Goal: Transaction & Acquisition: Purchase product/service

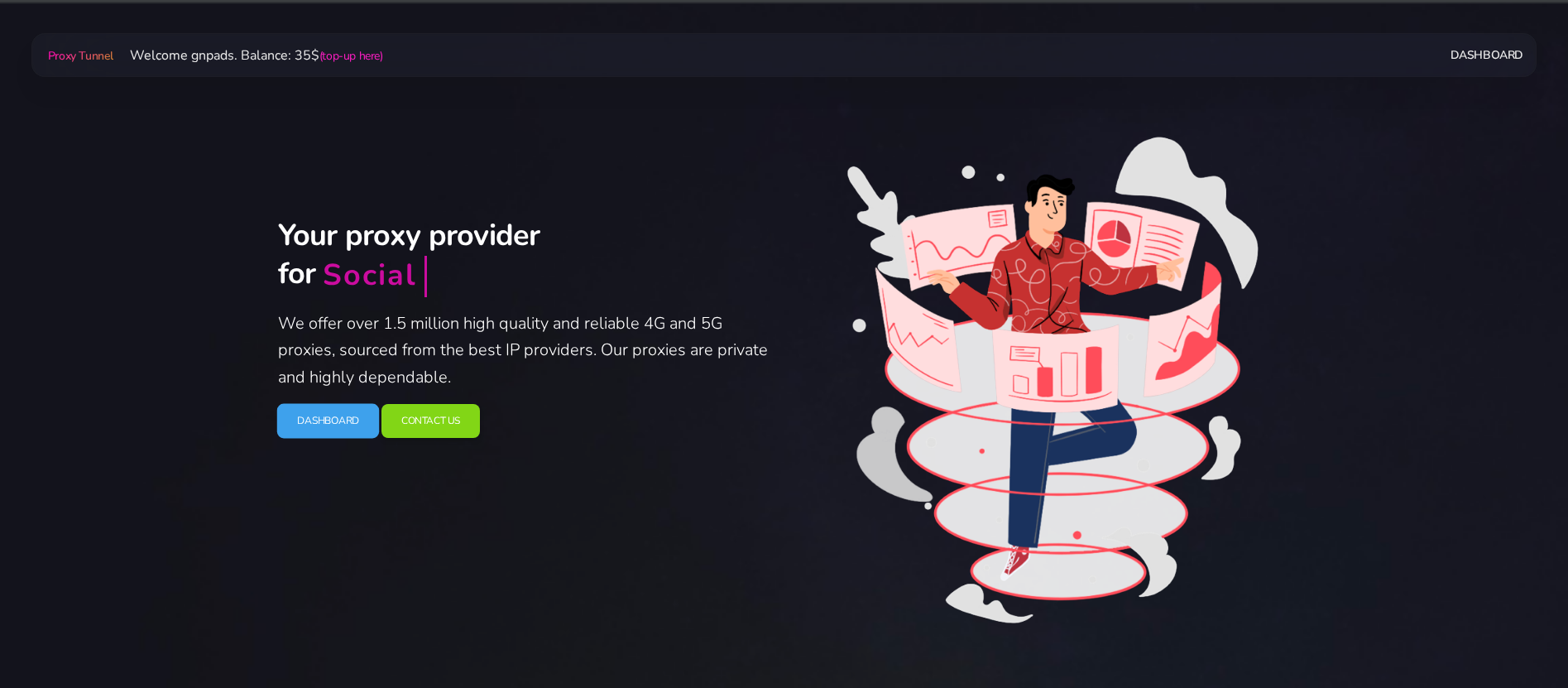
click at [330, 416] on link "Dashboard" at bounding box center [327, 421] width 103 height 35
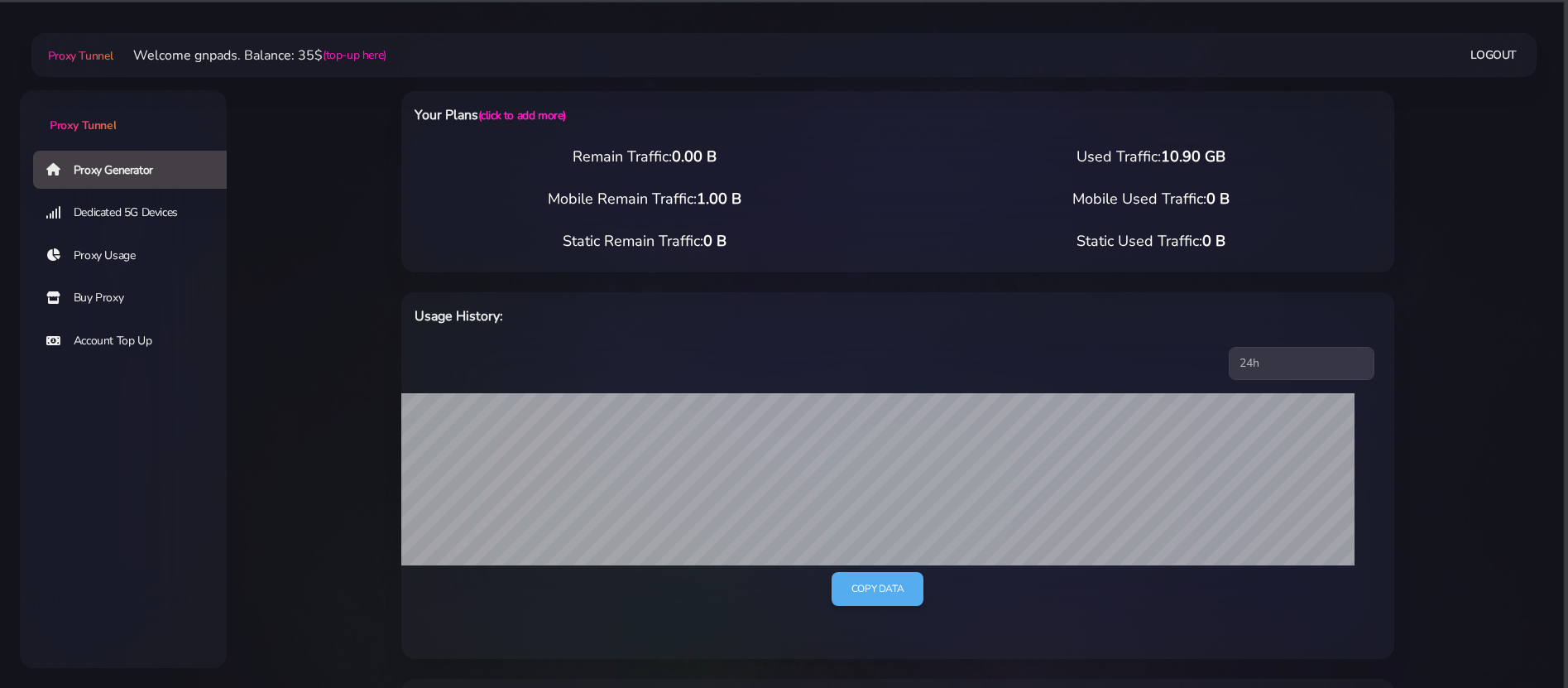
click at [135, 291] on link "Buy Proxy" at bounding box center [136, 298] width 207 height 38
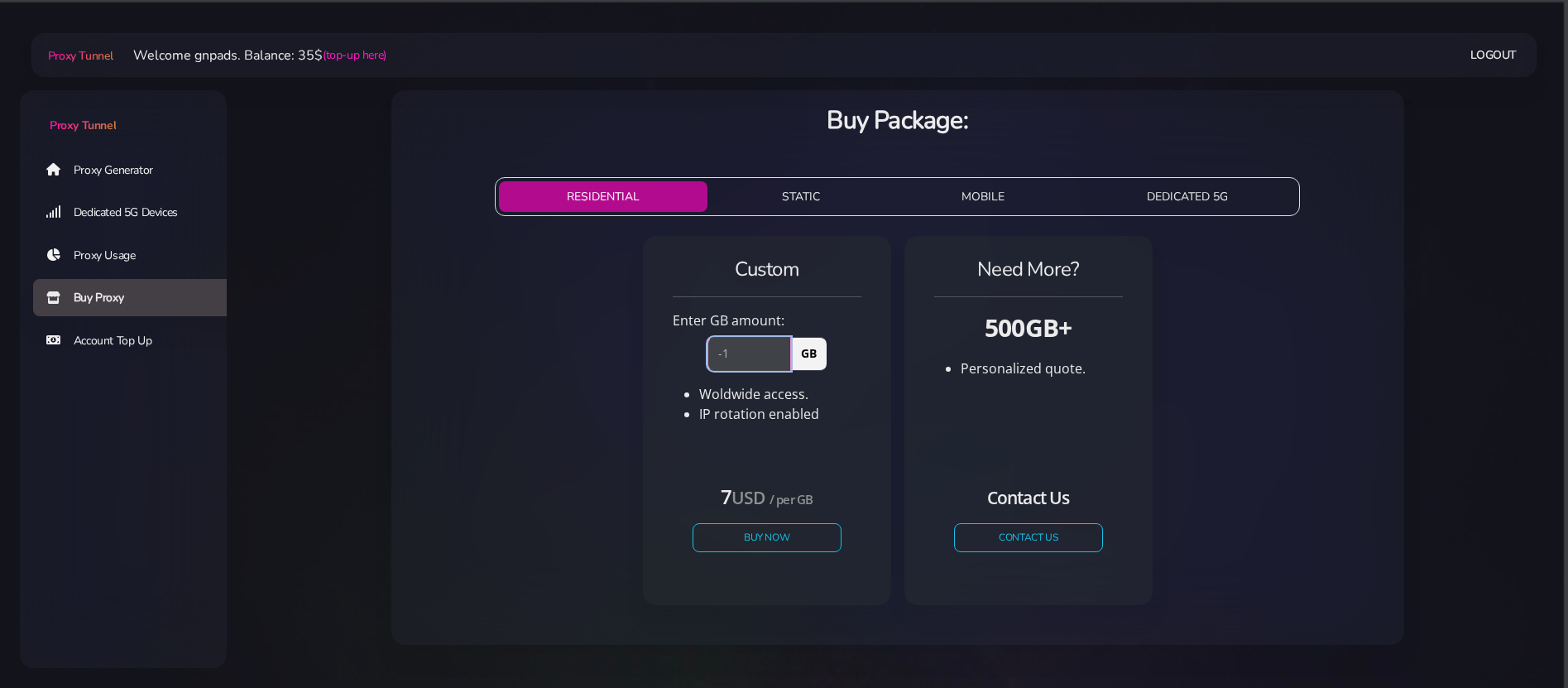
click at [783, 357] on input "-1" at bounding box center [749, 353] width 84 height 33
click at [785, 350] on input "0" at bounding box center [749, 353] width 84 height 33
type input "1"
click at [785, 350] on input "1" at bounding box center [749, 353] width 84 height 33
click at [748, 534] on button "Buy Now" at bounding box center [766, 538] width 152 height 29
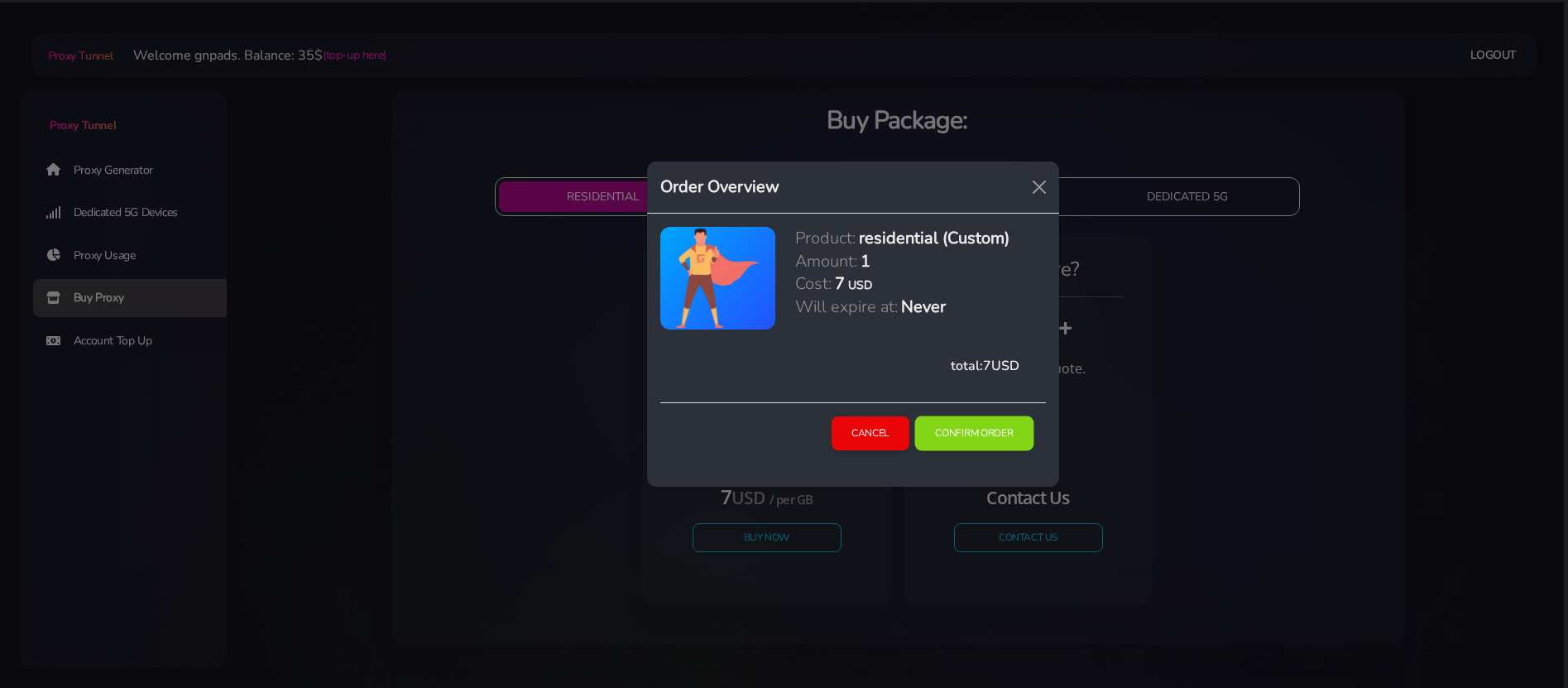
click at [1011, 434] on button "Confirm Order" at bounding box center [973, 433] width 119 height 35
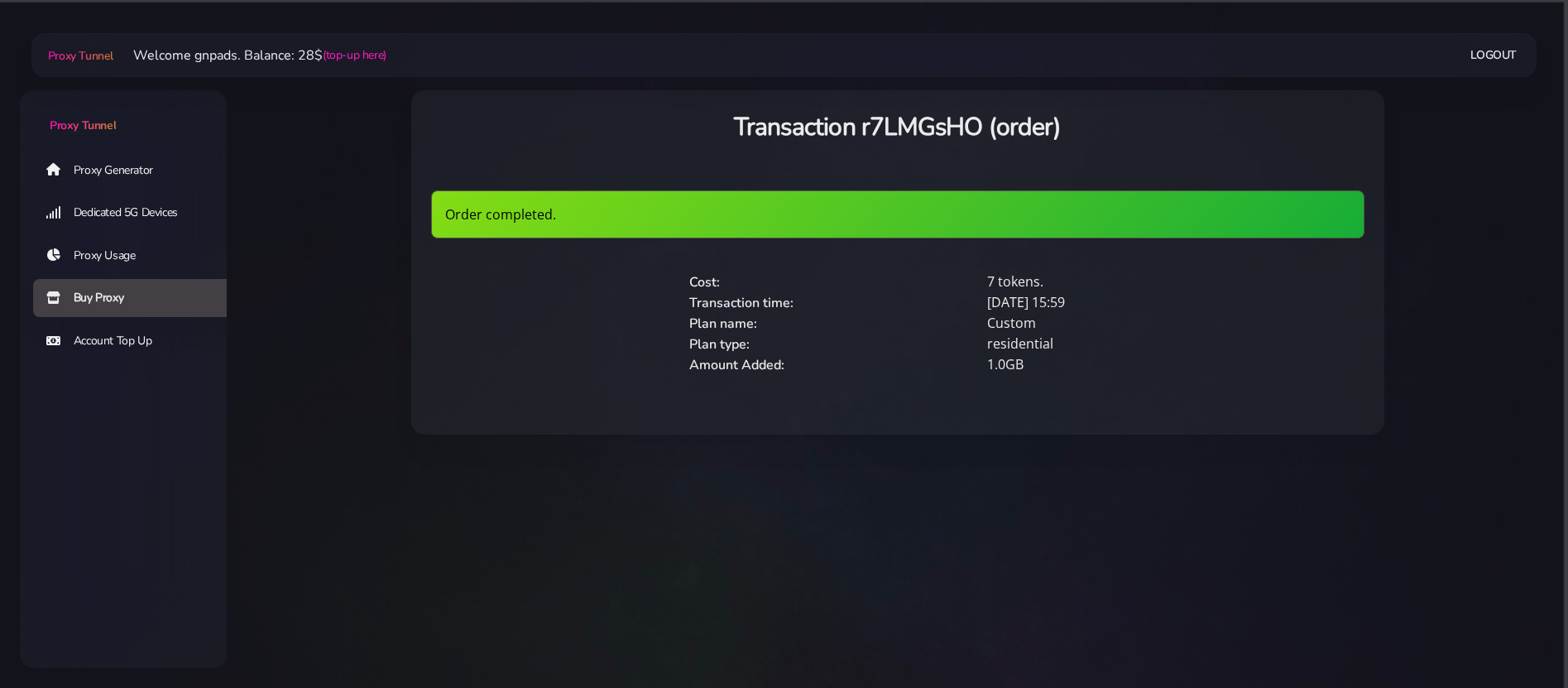
click at [111, 167] on link "Proxy Generator" at bounding box center [136, 169] width 207 height 38
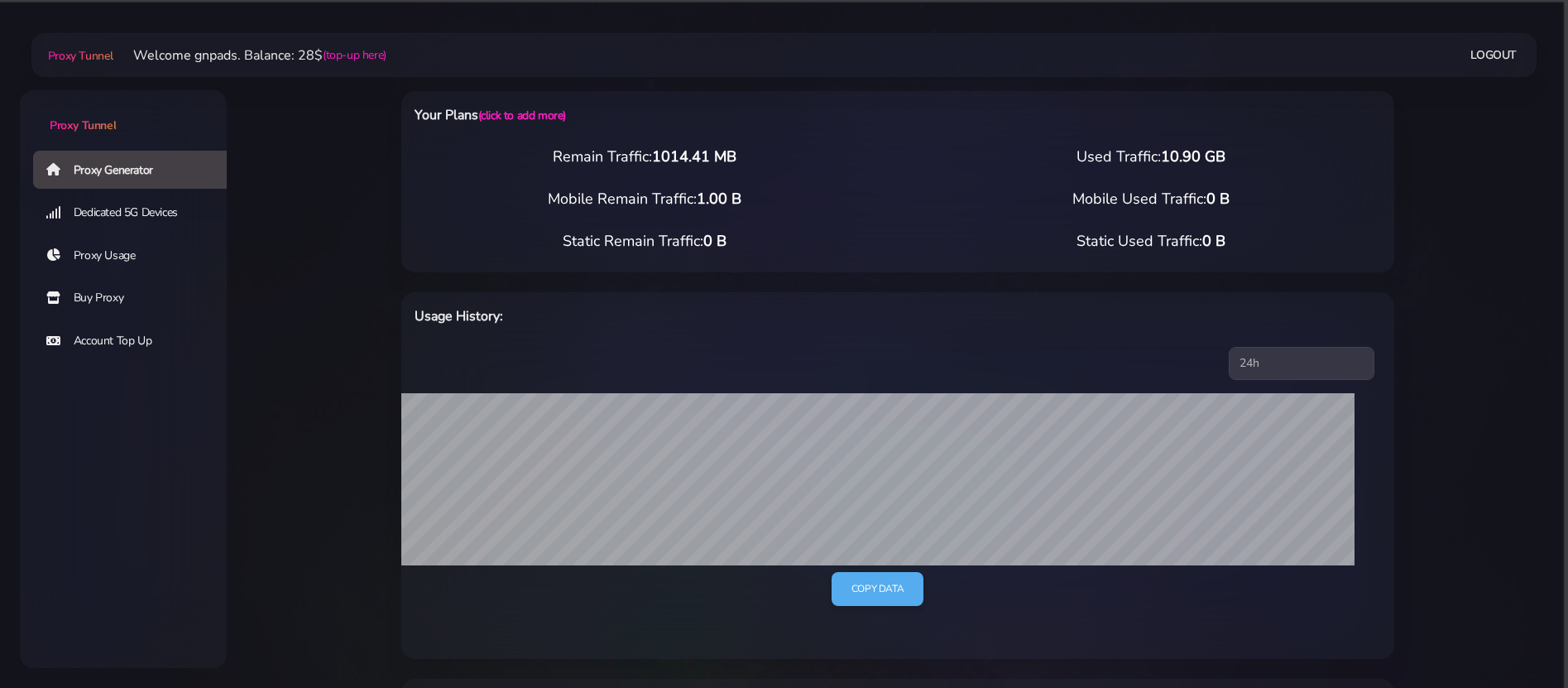
click at [326, 224] on main "Proxy Tunnel Welcome gnpads. Balance: 28$ (top-up here) Logout" at bounding box center [897, 623] width 1341 height 1131
